Goal: Information Seeking & Learning: Learn about a topic

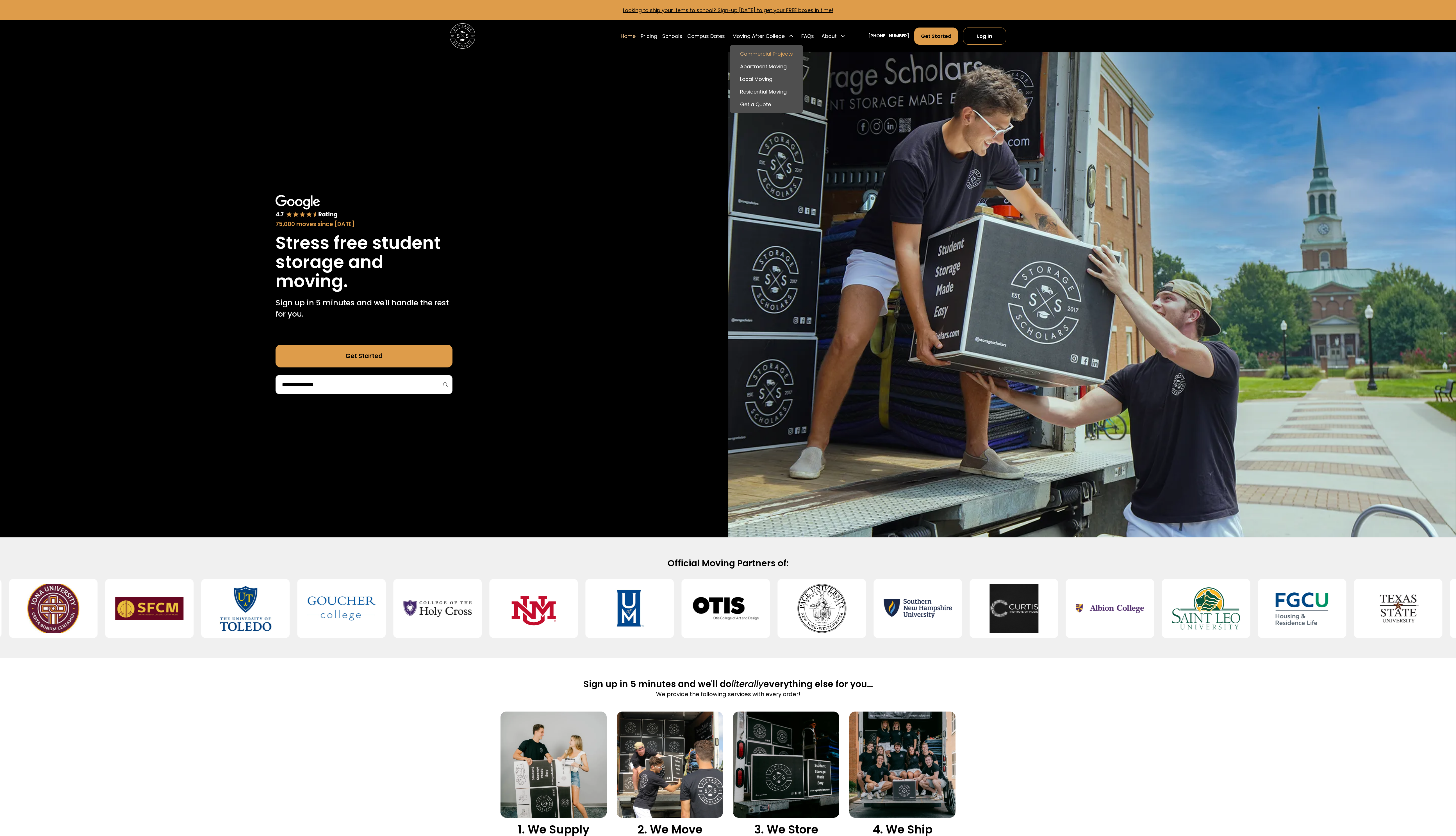
click at [773, 55] on link "Commercial Projects" at bounding box center [766, 54] width 68 height 12
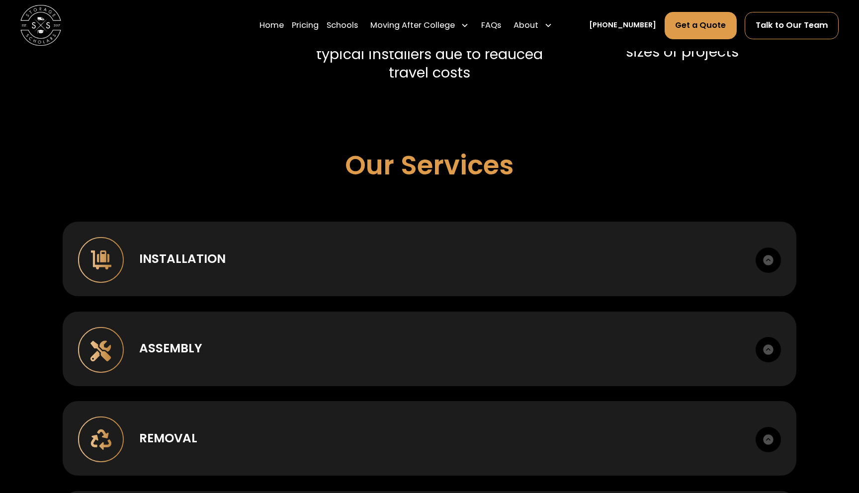
scroll to position [617, 0]
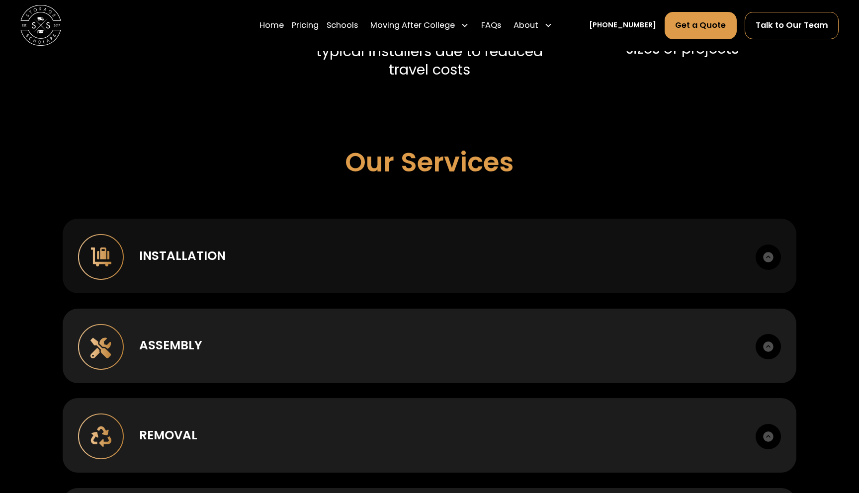
click at [593, 259] on div "Installation" at bounding box center [439, 256] width 601 height 18
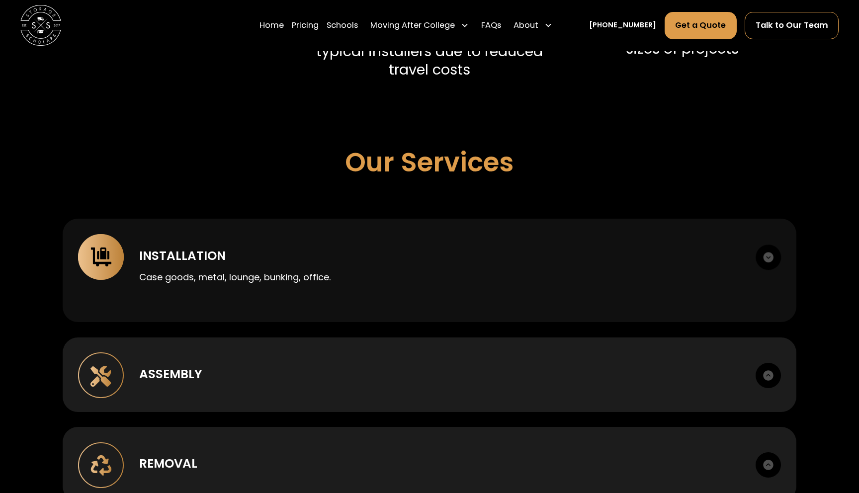
click at [593, 252] on div "Installation" at bounding box center [439, 256] width 601 height 18
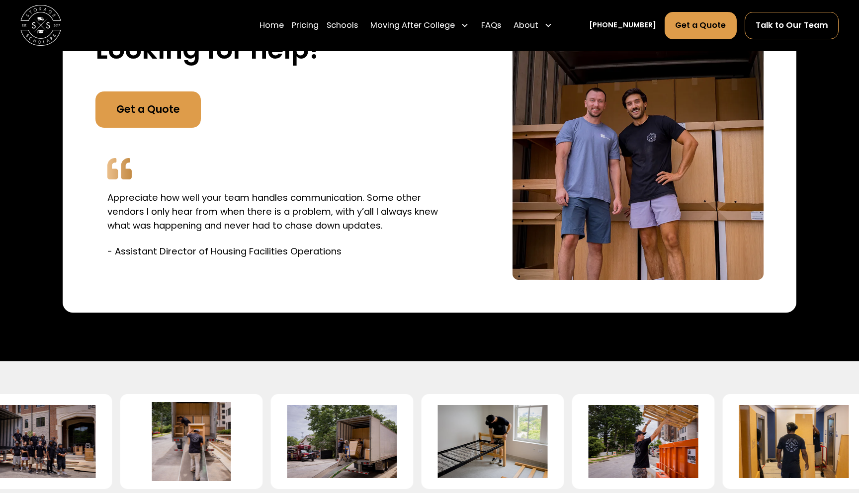
scroll to position [1960, 0]
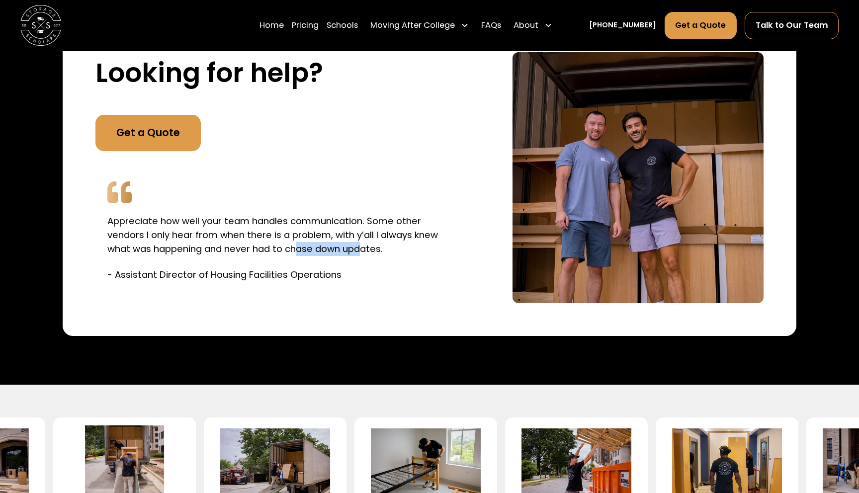
drag, startPoint x: 355, startPoint y: 248, endPoint x: 302, endPoint y: 250, distance: 53.2
click at [302, 250] on p "Appreciate how well your team handles communication. Some other vendors I only …" at bounding box center [283, 234] width 352 height 41
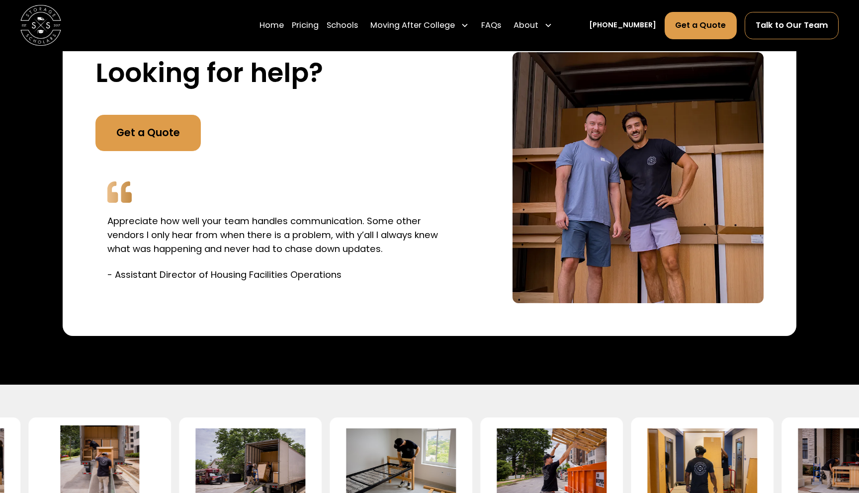
click at [387, 274] on p "- Assistant Director of Housing Facilities Operations" at bounding box center [283, 275] width 352 height 14
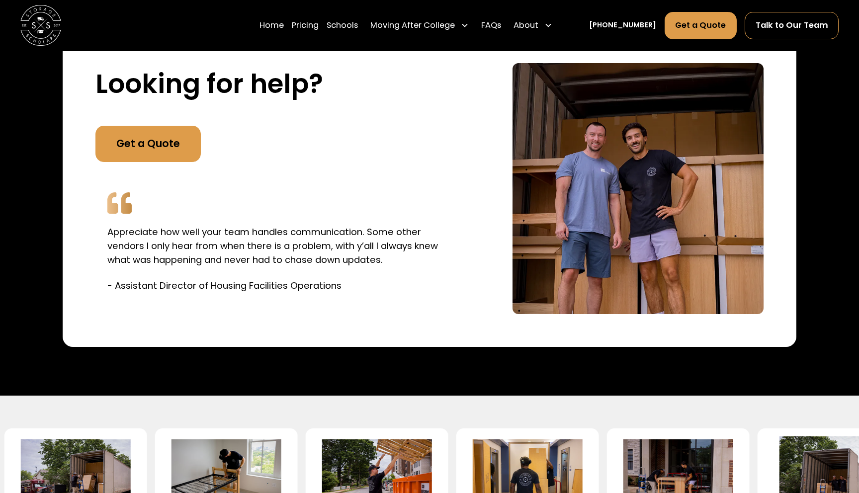
scroll to position [1965, 0]
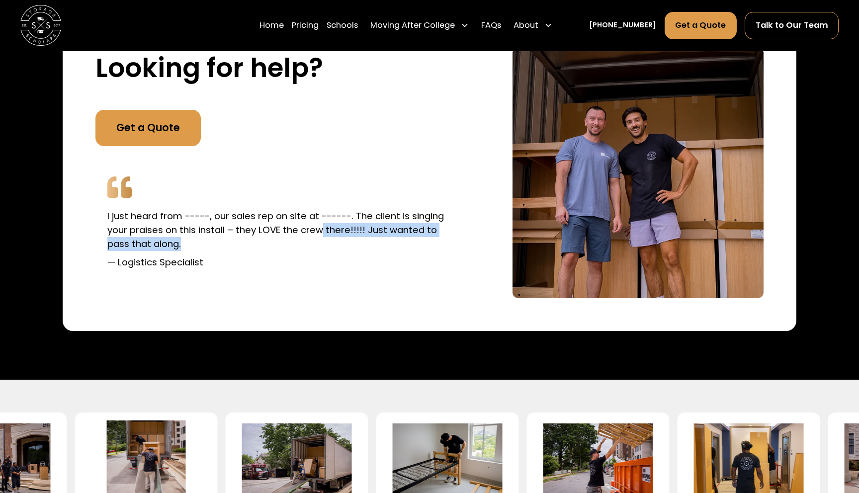
click at [322, 235] on p "I just heard from -----, our sales rep on site at ------. The client is singing…" at bounding box center [283, 229] width 352 height 41
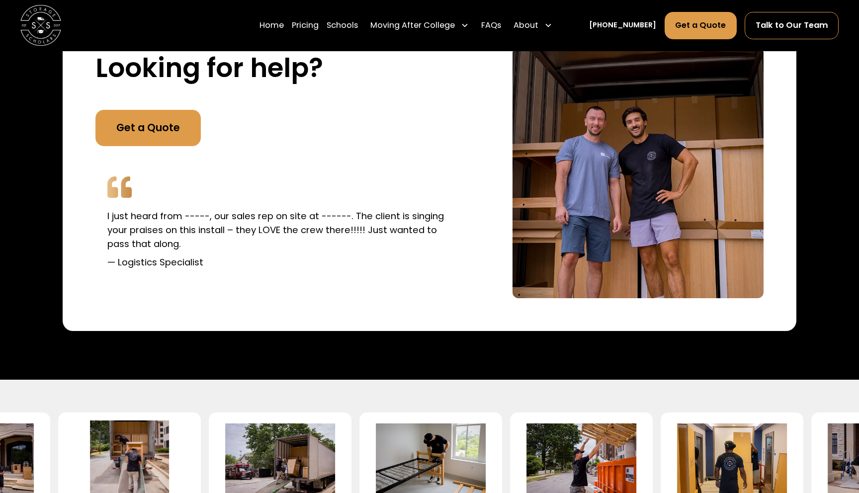
click at [317, 290] on div "I just heard from -----, our sales rep on site at ------. The client is singing…" at bounding box center [283, 226] width 377 height 135
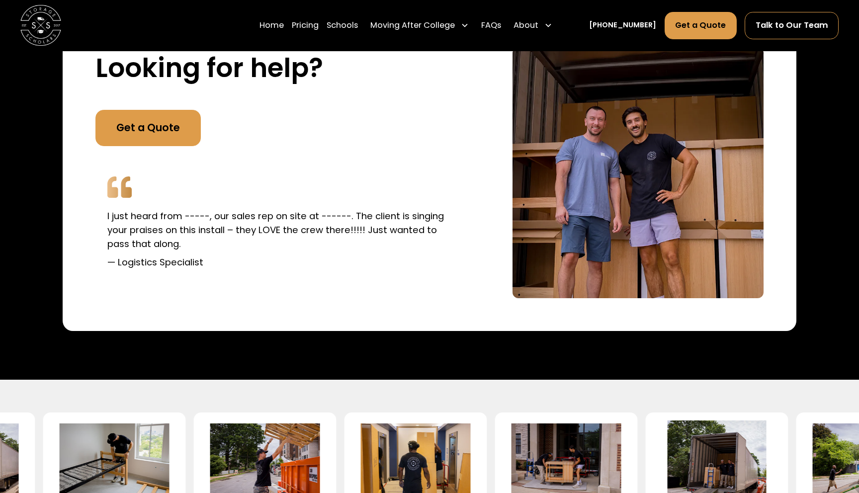
click at [310, 275] on div "I just heard from -----, our sales rep on site at ------. The client is singing…" at bounding box center [283, 222] width 377 height 127
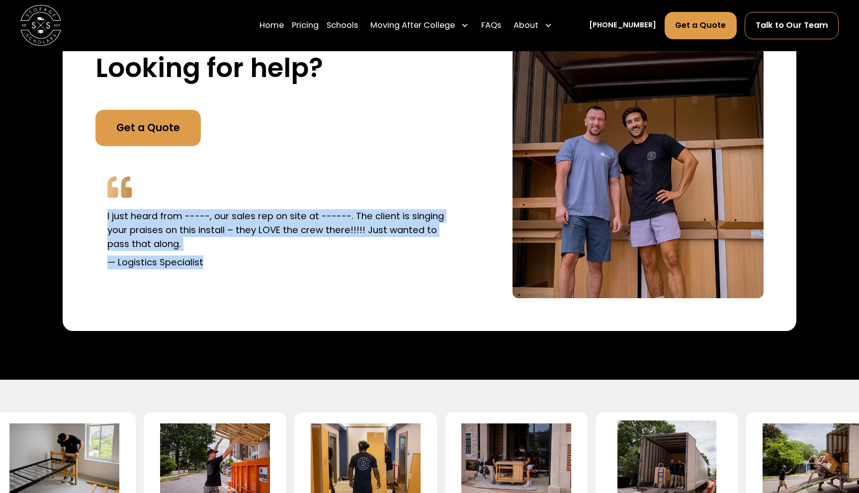
drag, startPoint x: 96, startPoint y: 216, endPoint x: 266, endPoint y: 266, distance: 177.3
click at [266, 266] on div "I just heard from -----, our sales rep on site at ------. The client is singing…" at bounding box center [283, 222] width 377 height 127
